Goal: Information Seeking & Learning: Learn about a topic

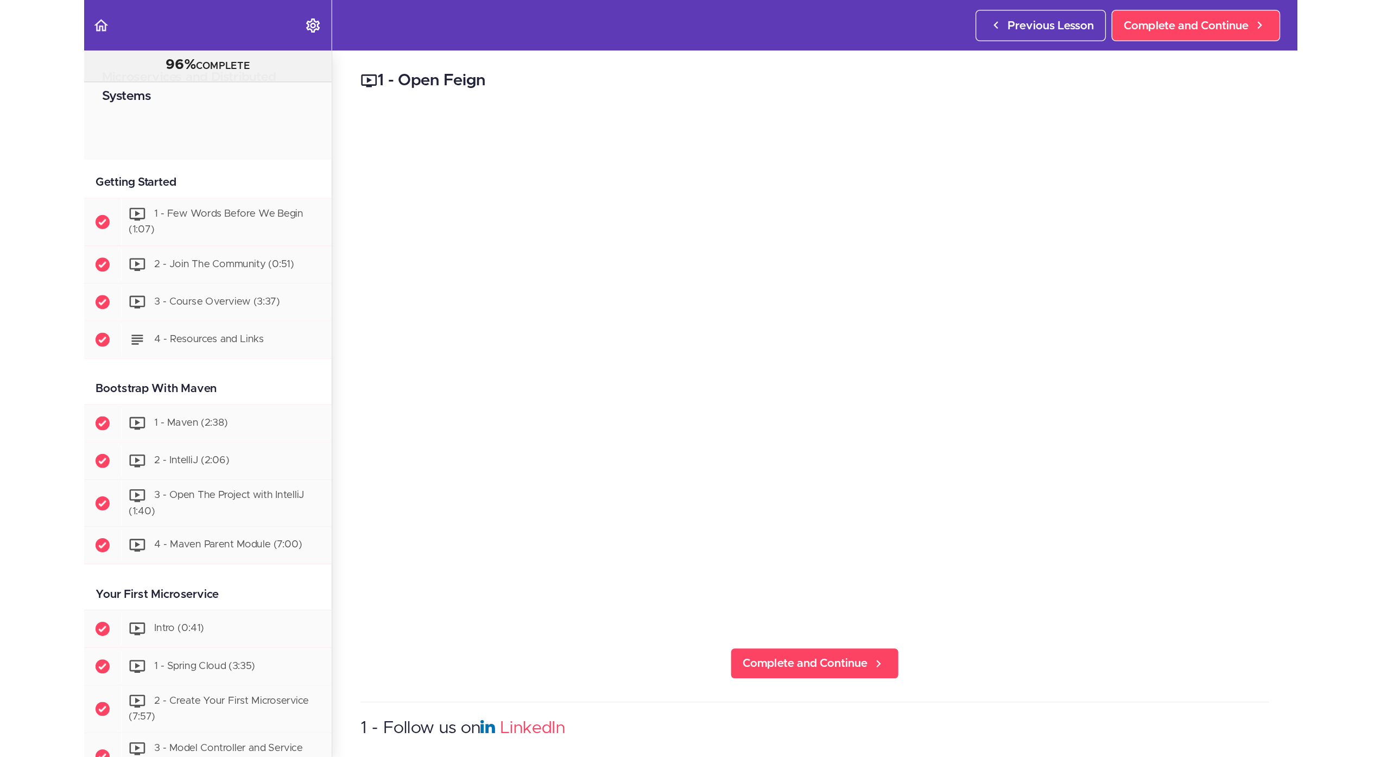
scroll to position [1163, 0]
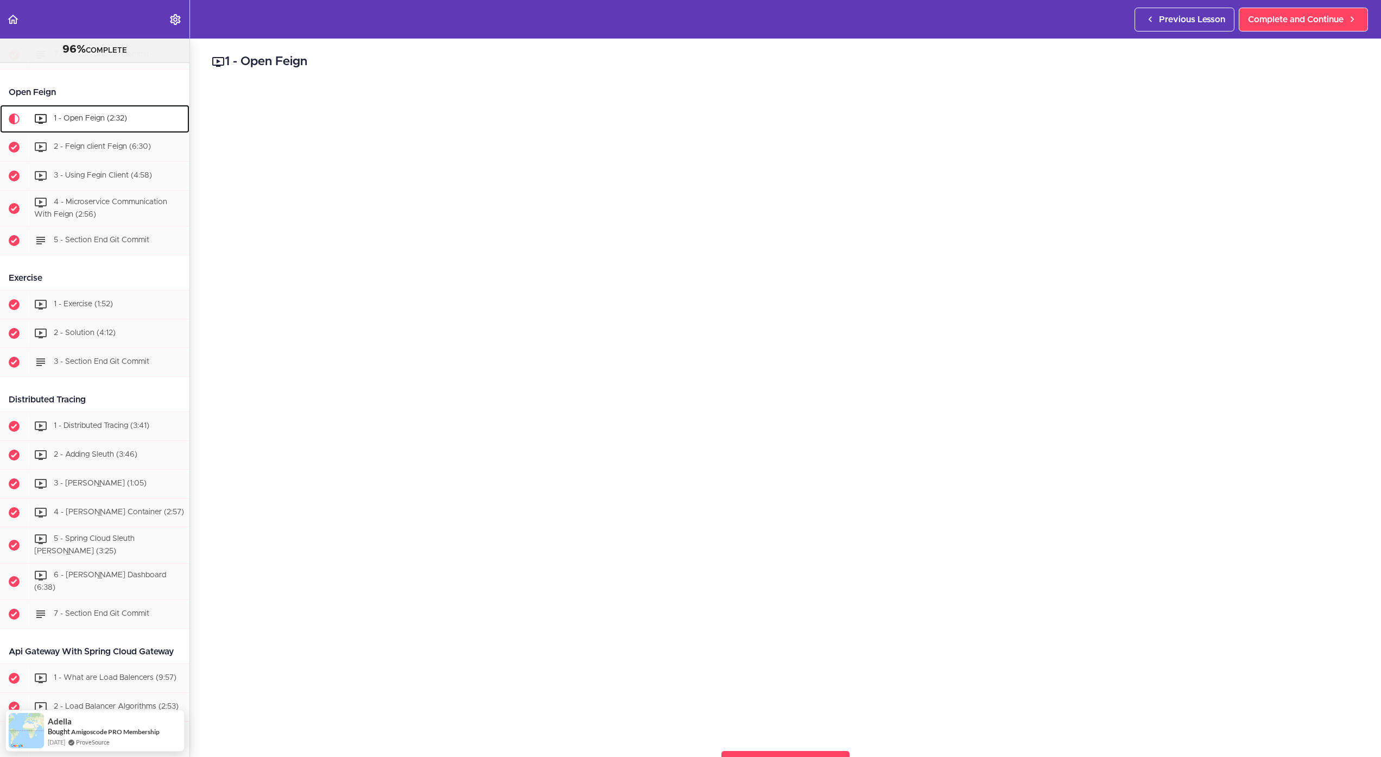
click at [83, 122] on span "1 - Open Feign (2:32)" at bounding box center [90, 119] width 73 height 8
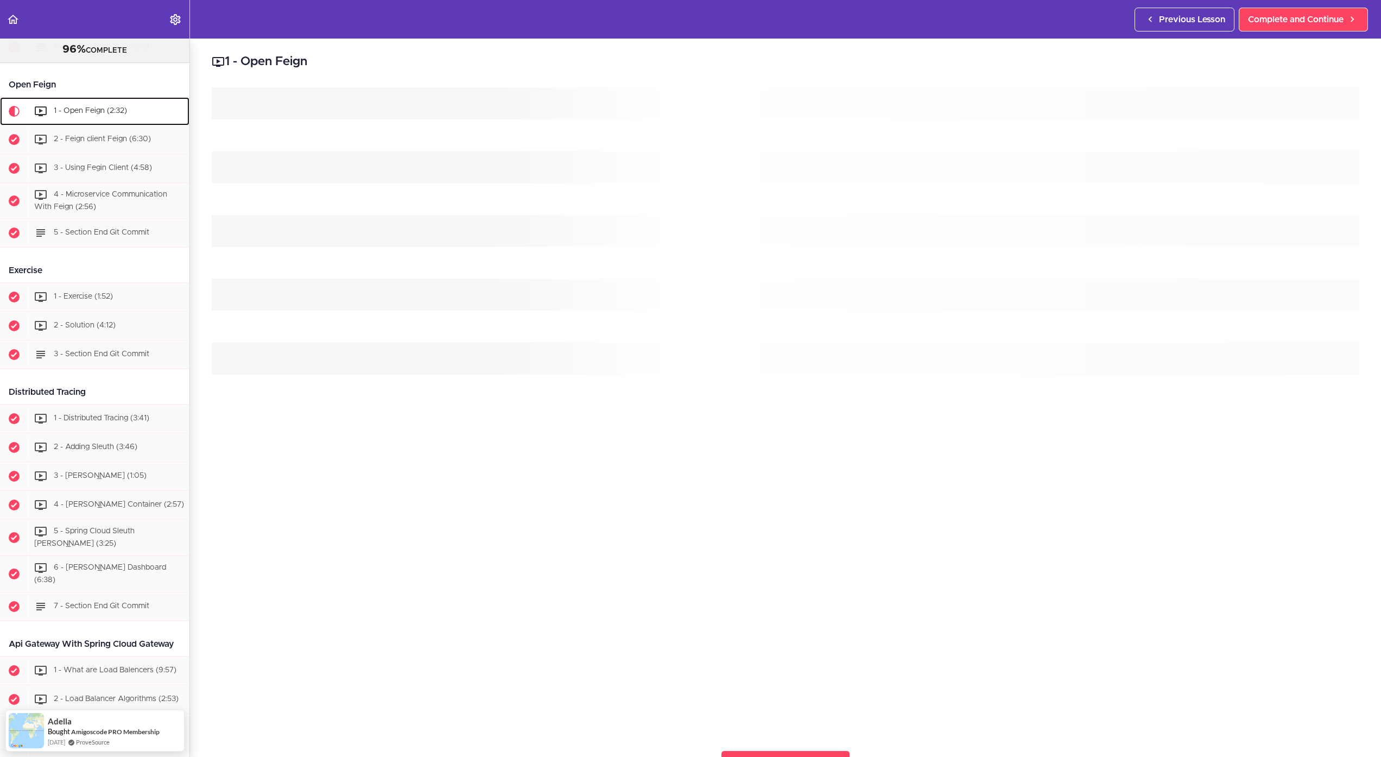
scroll to position [1173, 0]
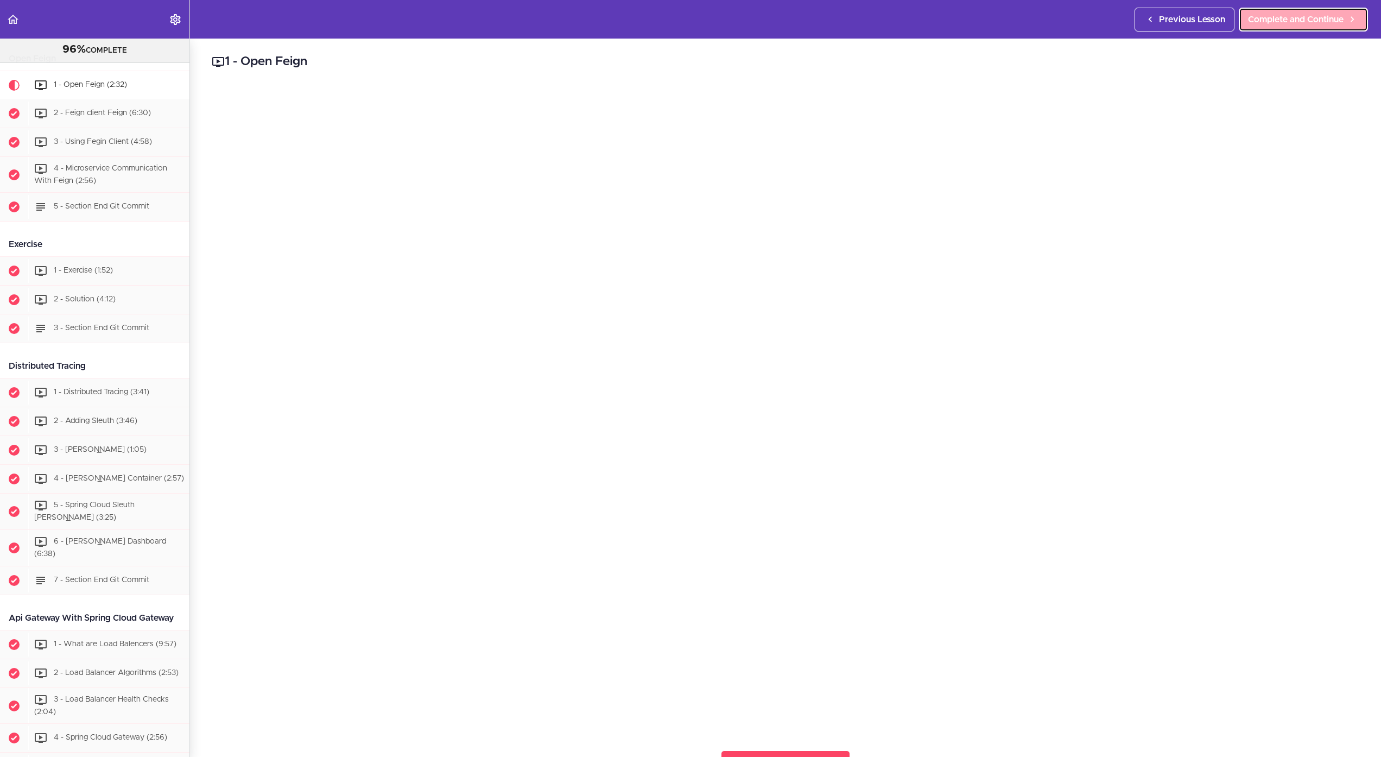
click at [929, 16] on span "Complete and Continue" at bounding box center [1296, 19] width 96 height 13
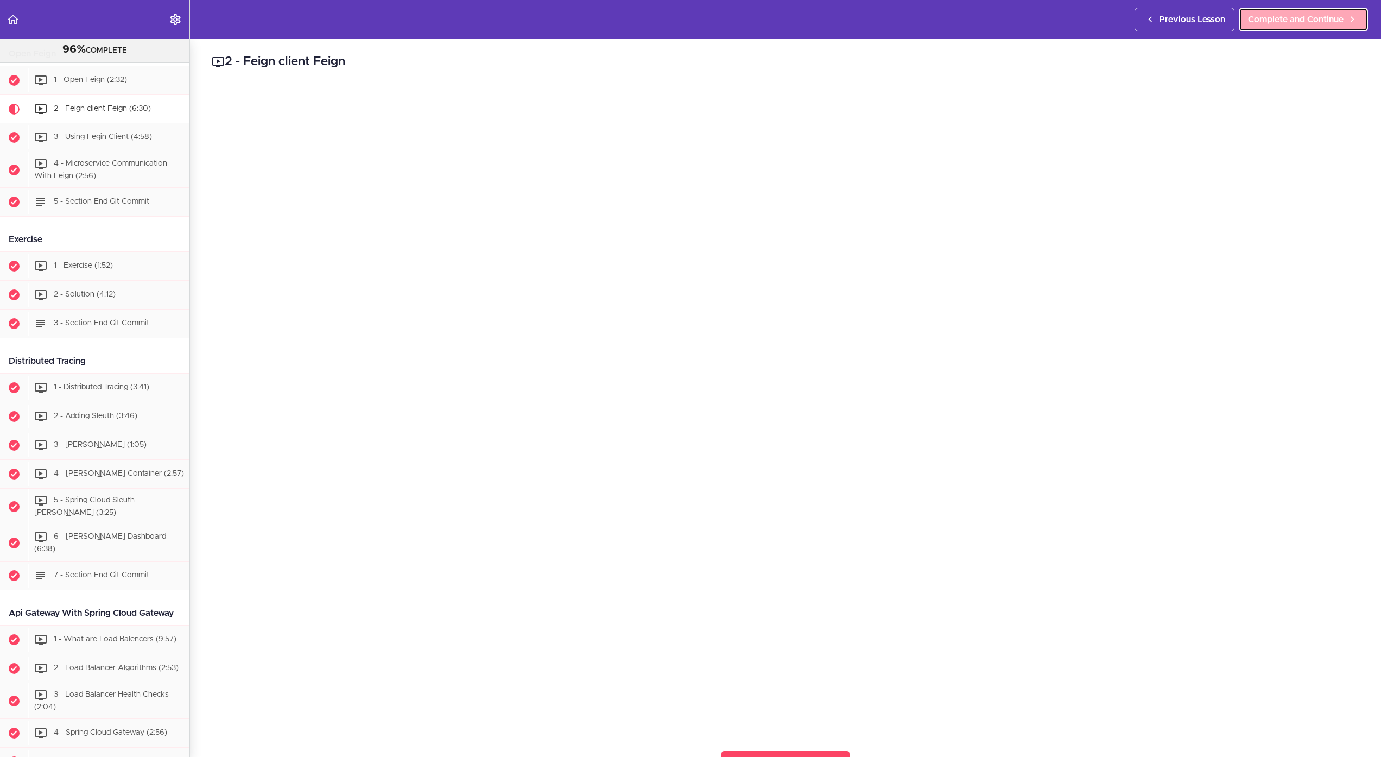
scroll to position [1202, 0]
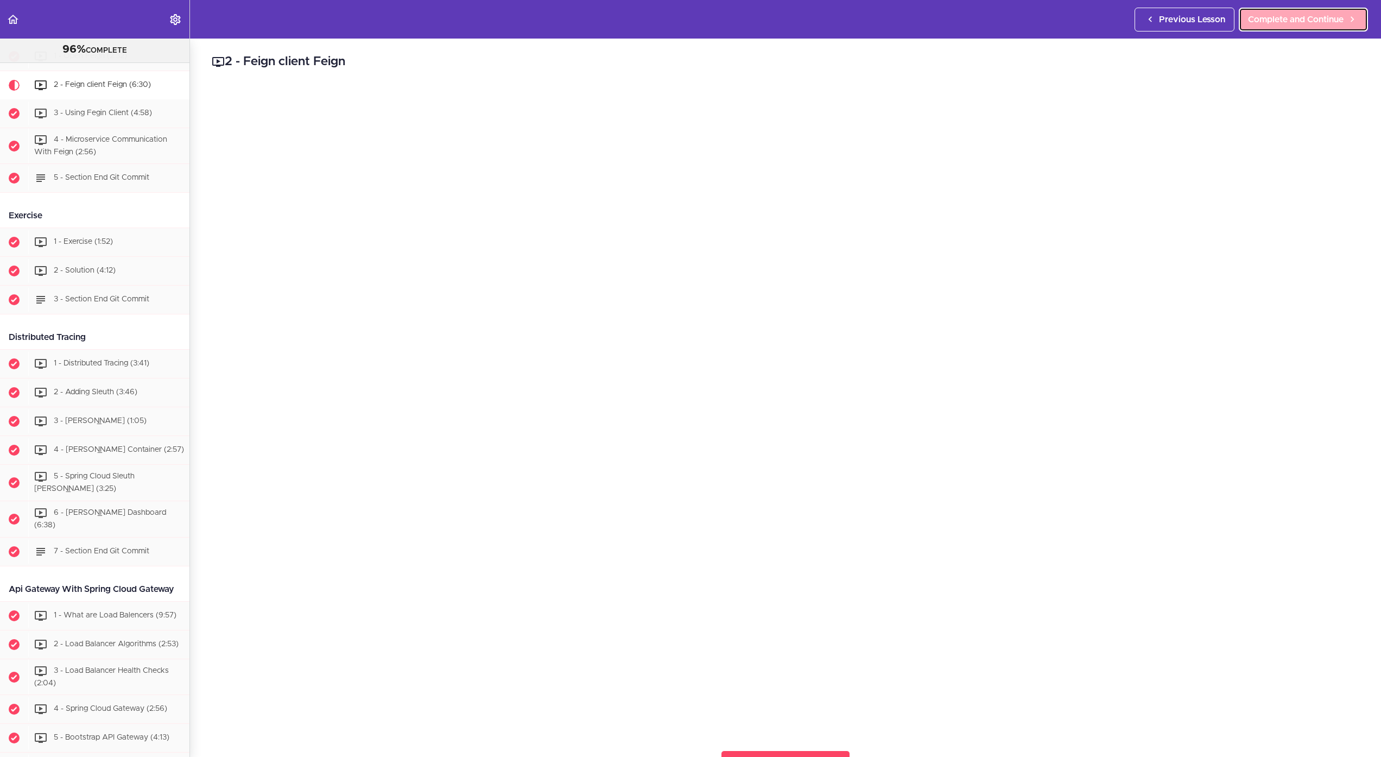
click at [929, 20] on span "Complete and Continue" at bounding box center [1296, 19] width 96 height 13
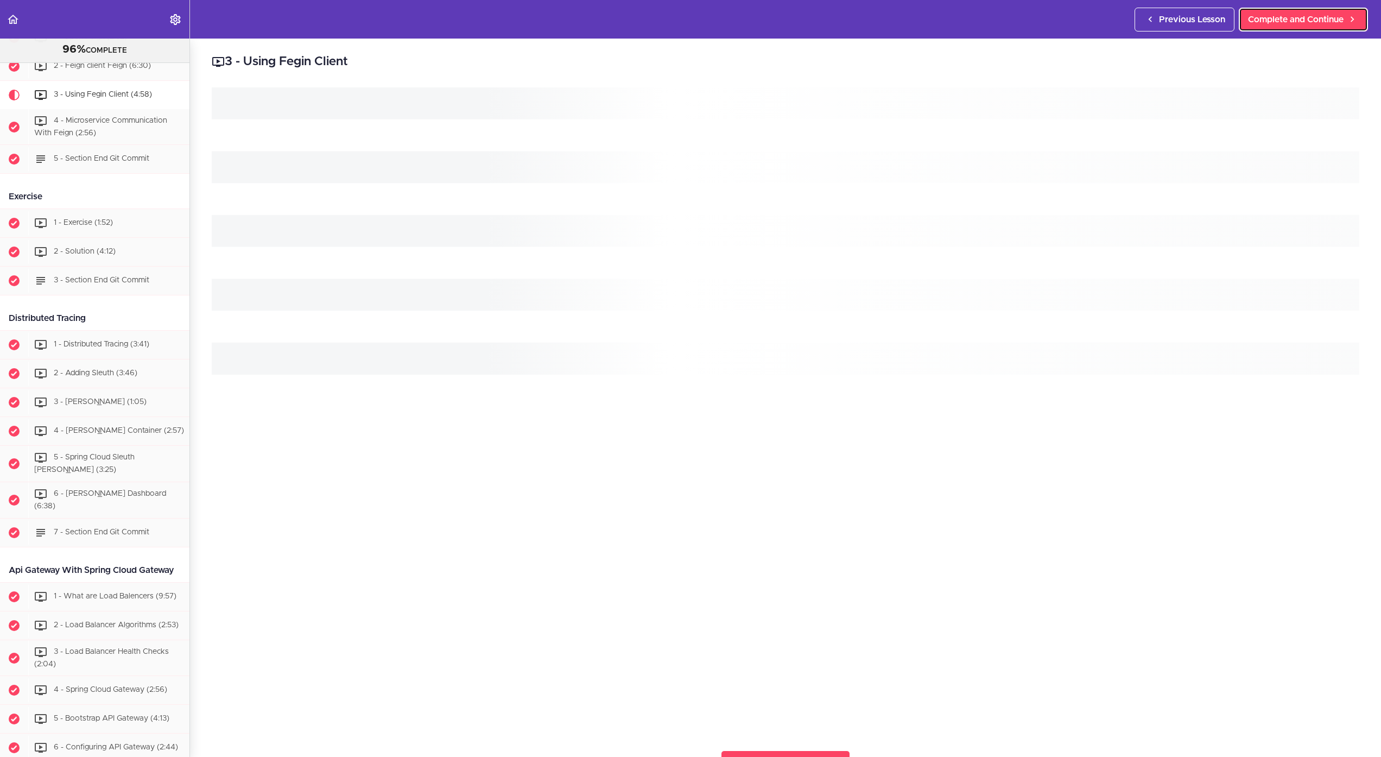
scroll to position [1230, 0]
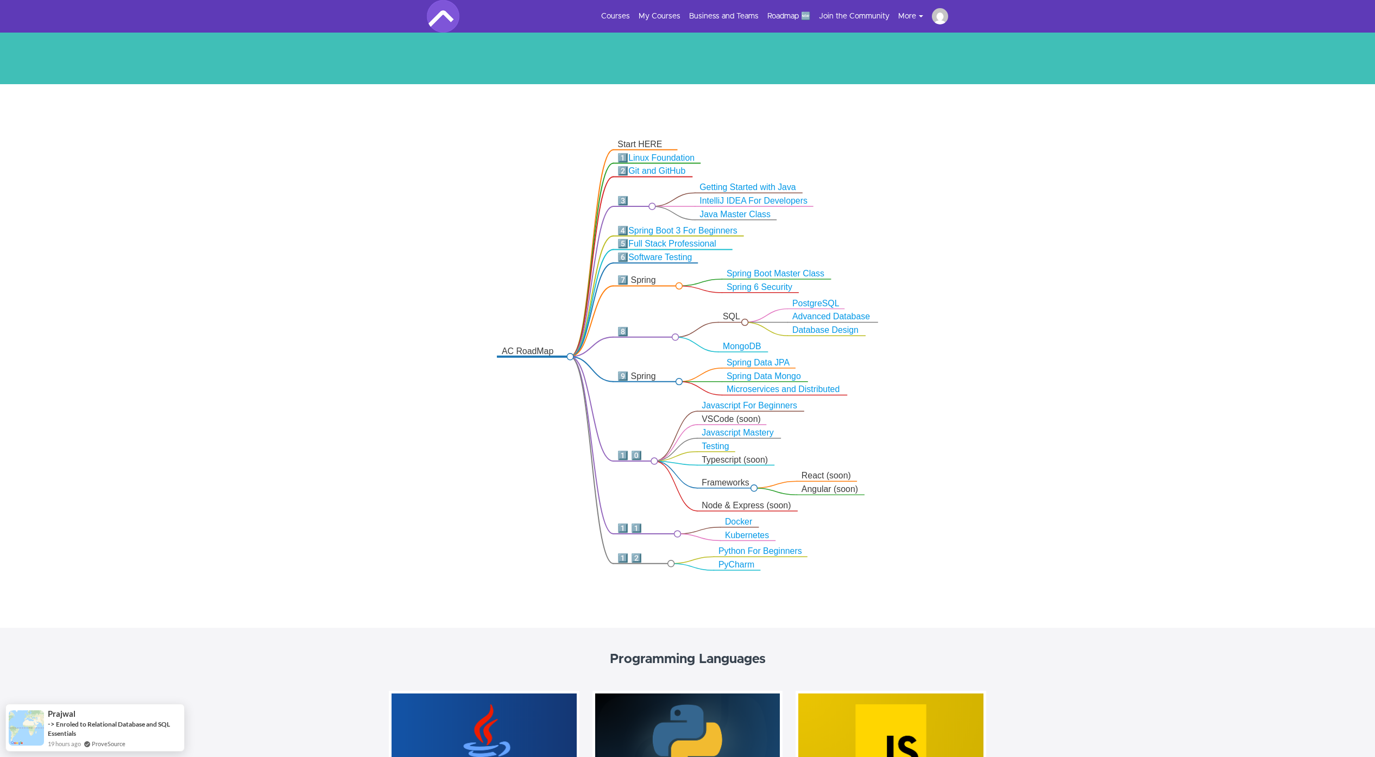
scroll to position [130, 0]
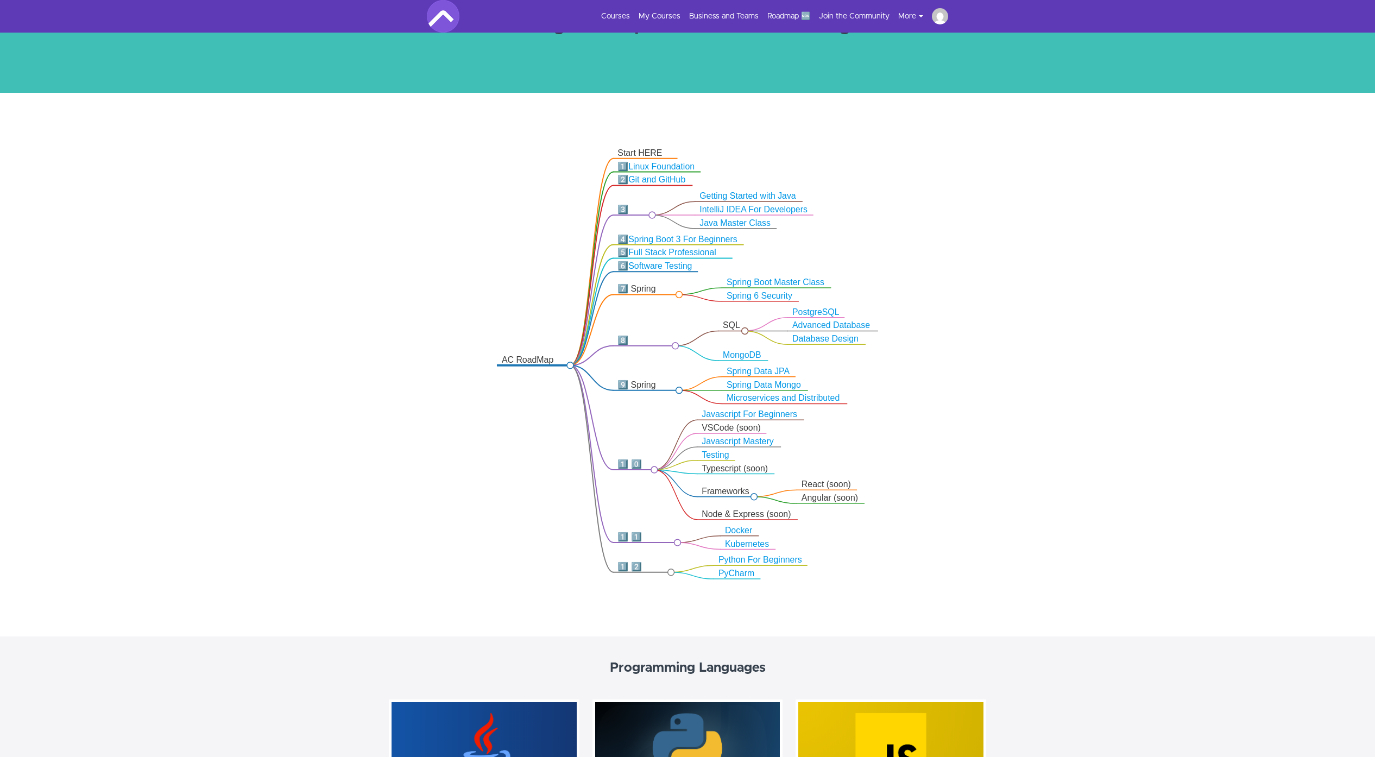
click at [915, 17] on button "More" at bounding box center [915, 16] width 34 height 11
click at [914, 17] on button "More" at bounding box center [915, 16] width 34 height 11
click at [655, 14] on link "My Courses" at bounding box center [659, 16] width 42 height 11
